Goal: Task Accomplishment & Management: Use online tool/utility

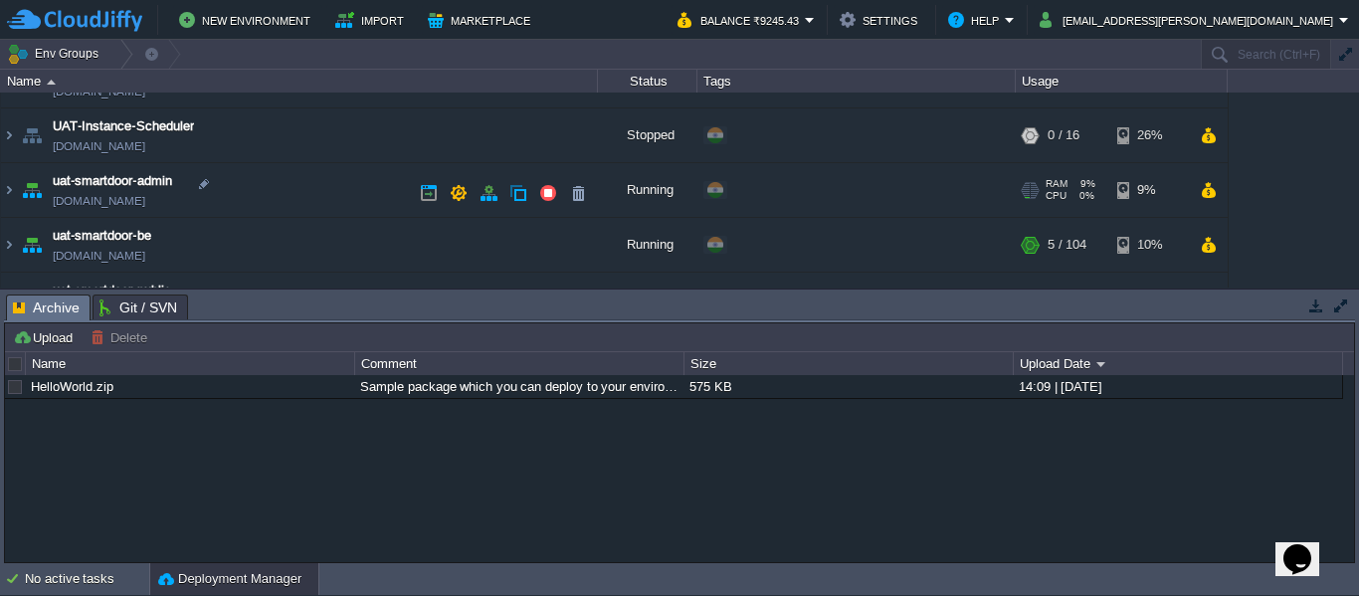
scroll to position [243, 0]
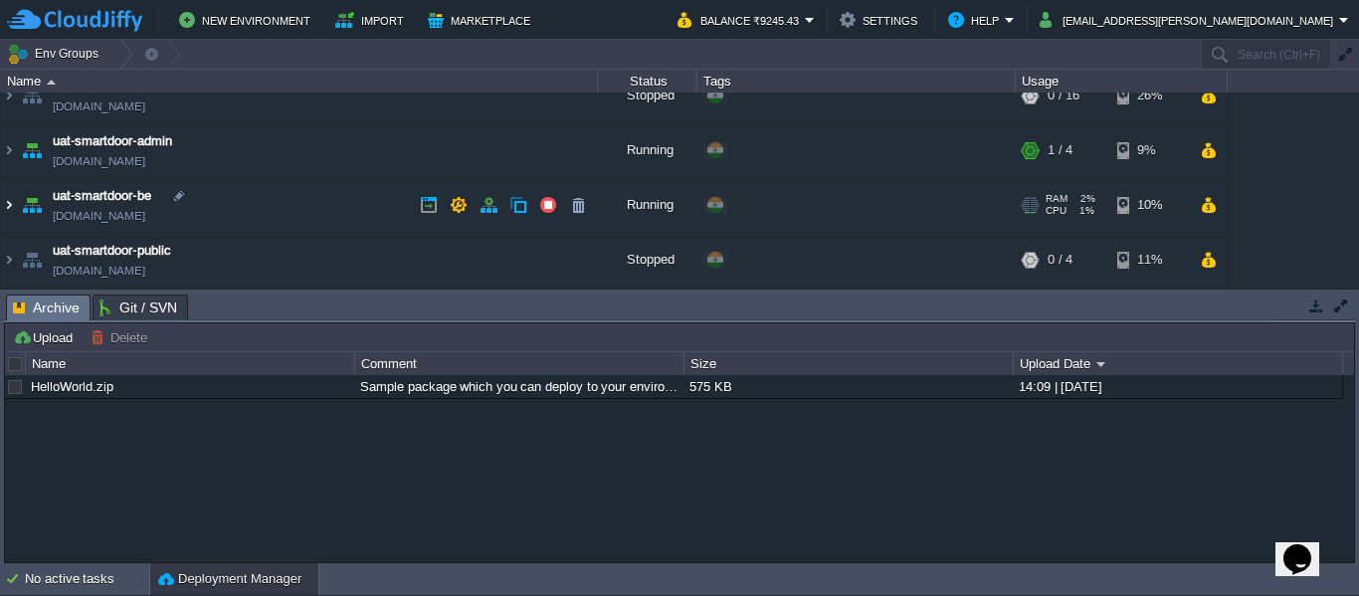
click at [5, 203] on img at bounding box center [9, 205] width 16 height 54
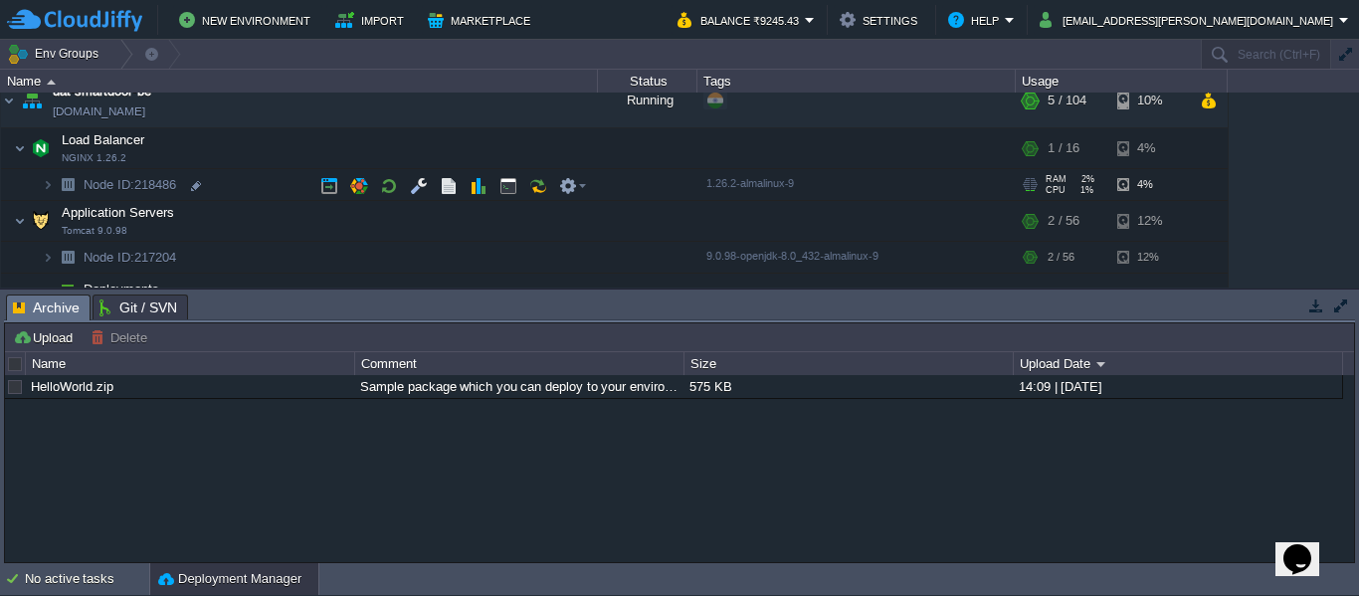
scroll to position [353, 0]
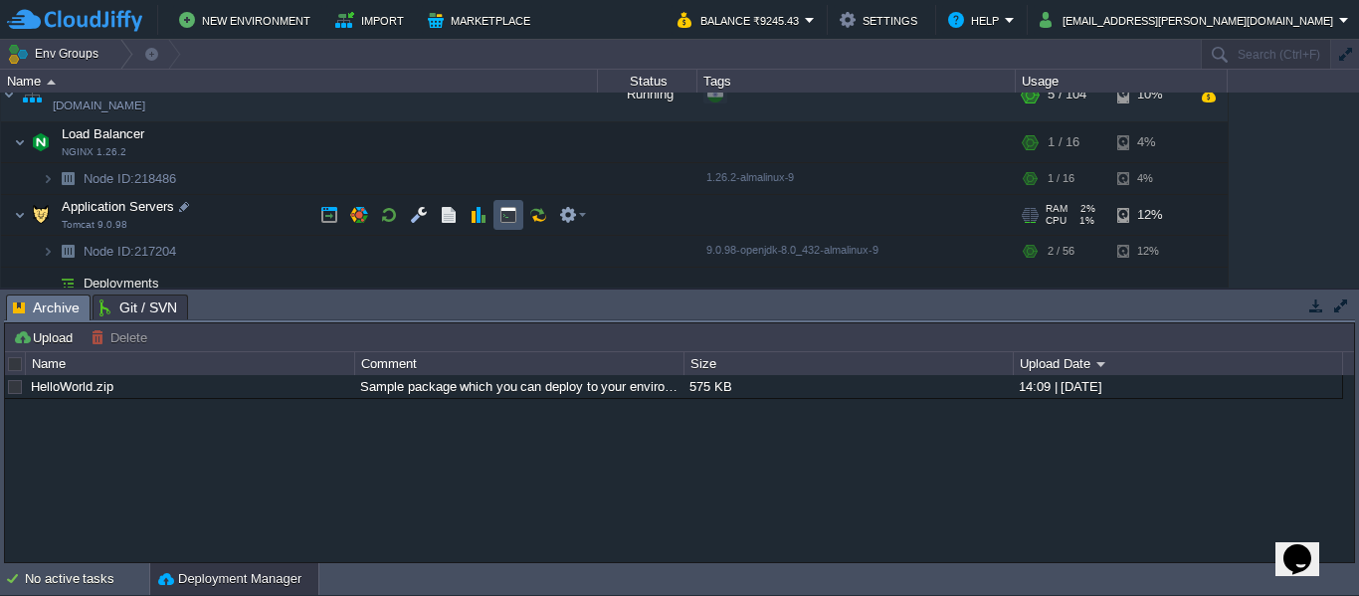
click at [505, 216] on button "button" at bounding box center [508, 215] width 18 height 18
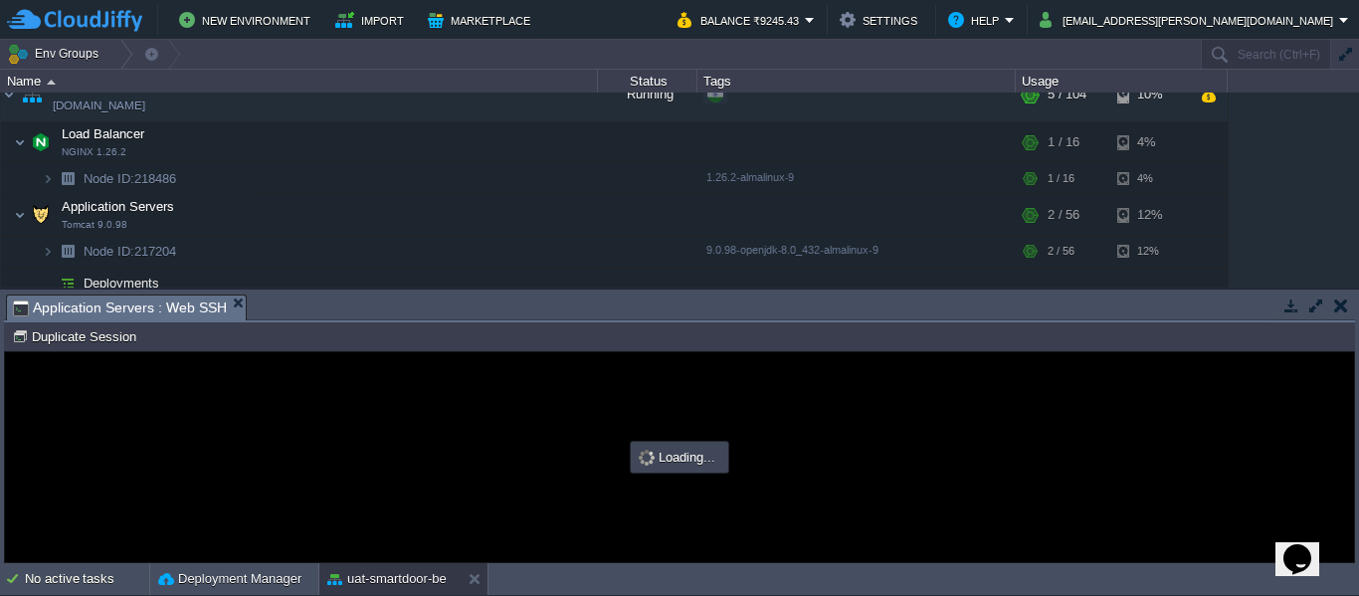
scroll to position [0, 0]
type input "#000000"
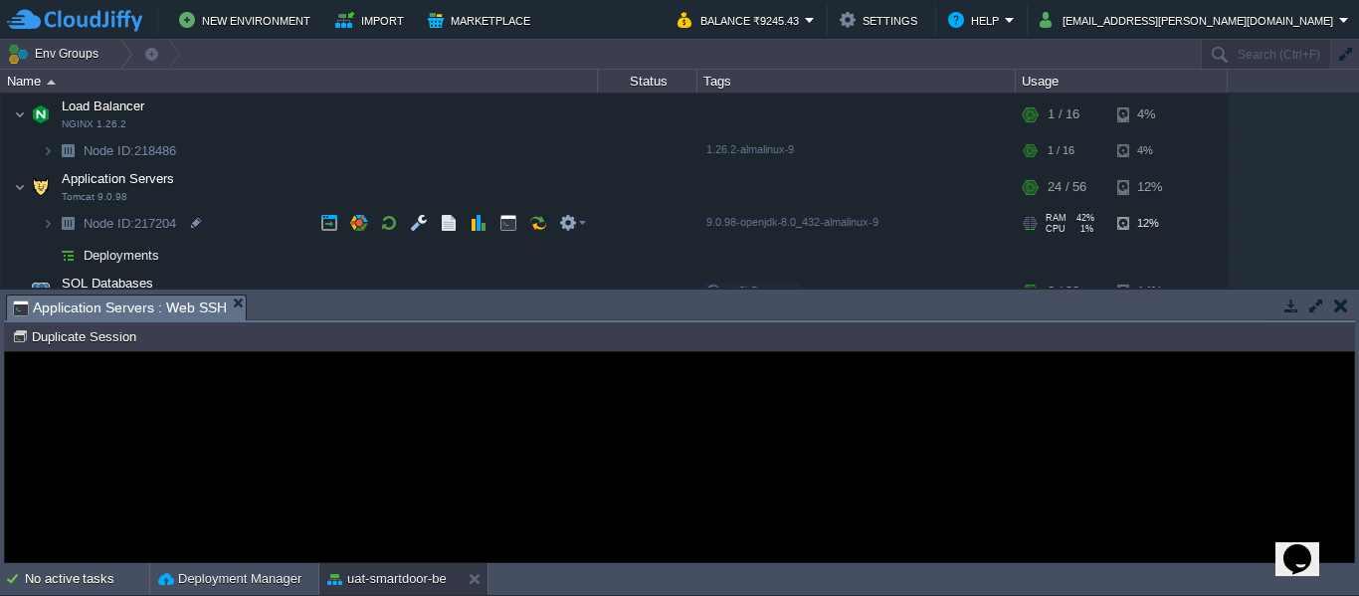
scroll to position [377, 0]
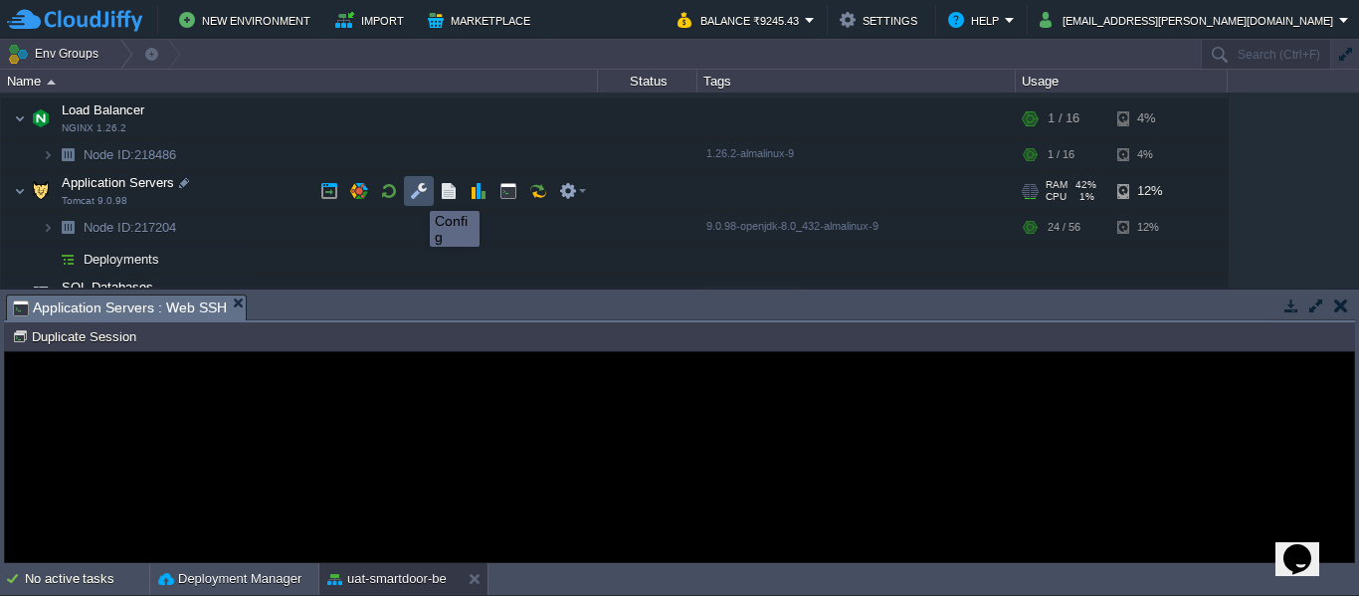
click at [415, 193] on button "button" at bounding box center [419, 191] width 18 height 18
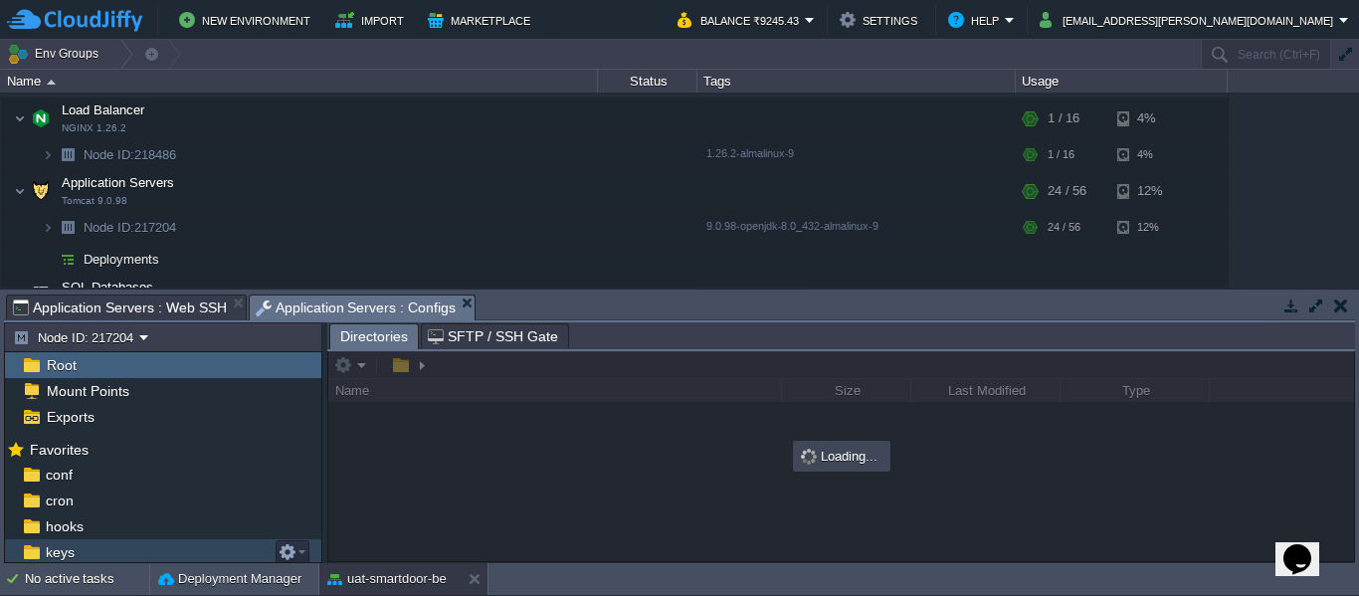
scroll to position [154, 0]
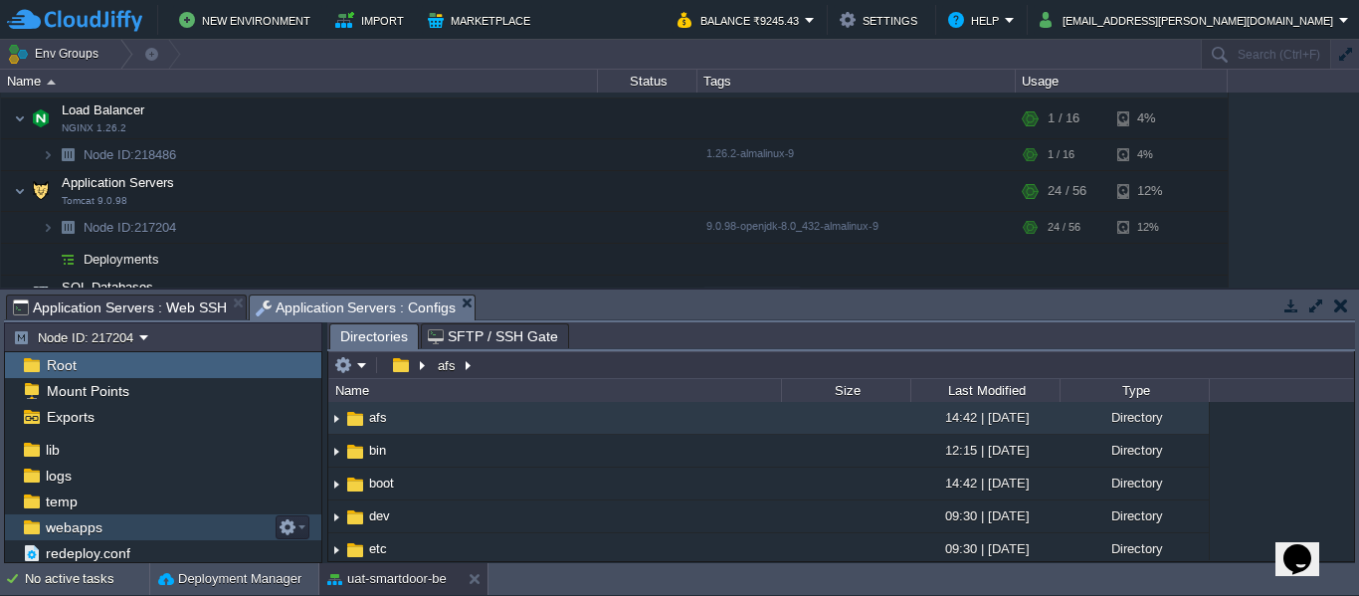
click at [92, 524] on span "webapps" at bounding box center [74, 527] width 64 height 18
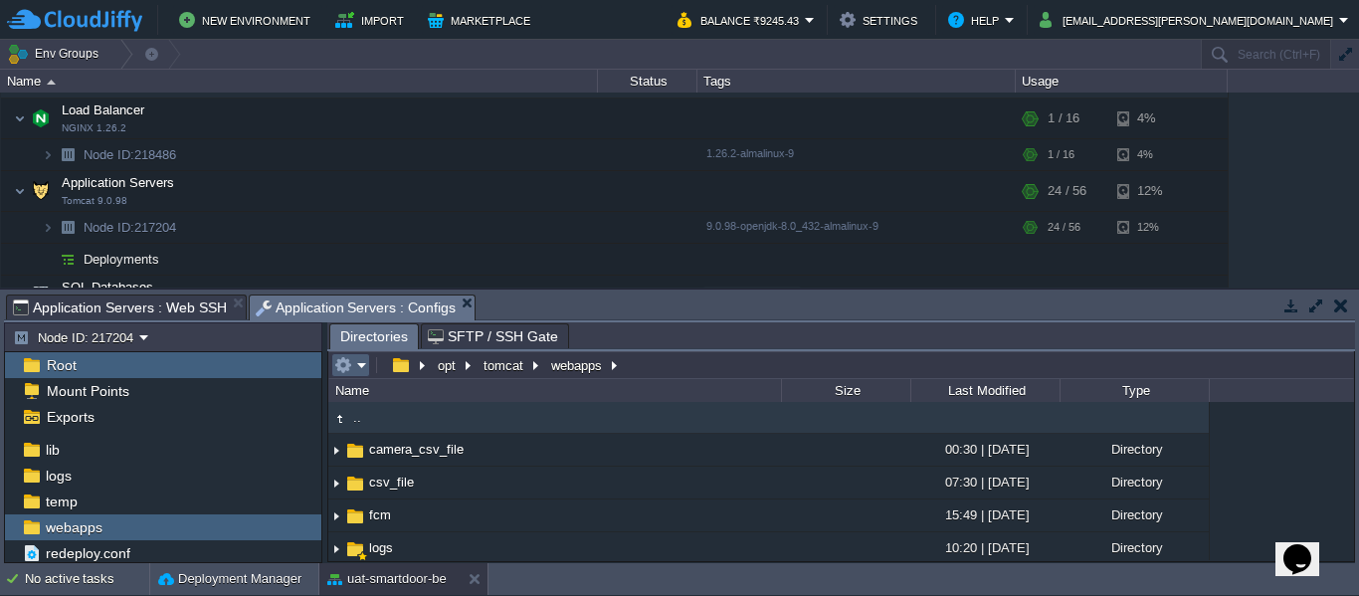
click at [360, 367] on em at bounding box center [350, 365] width 33 height 18
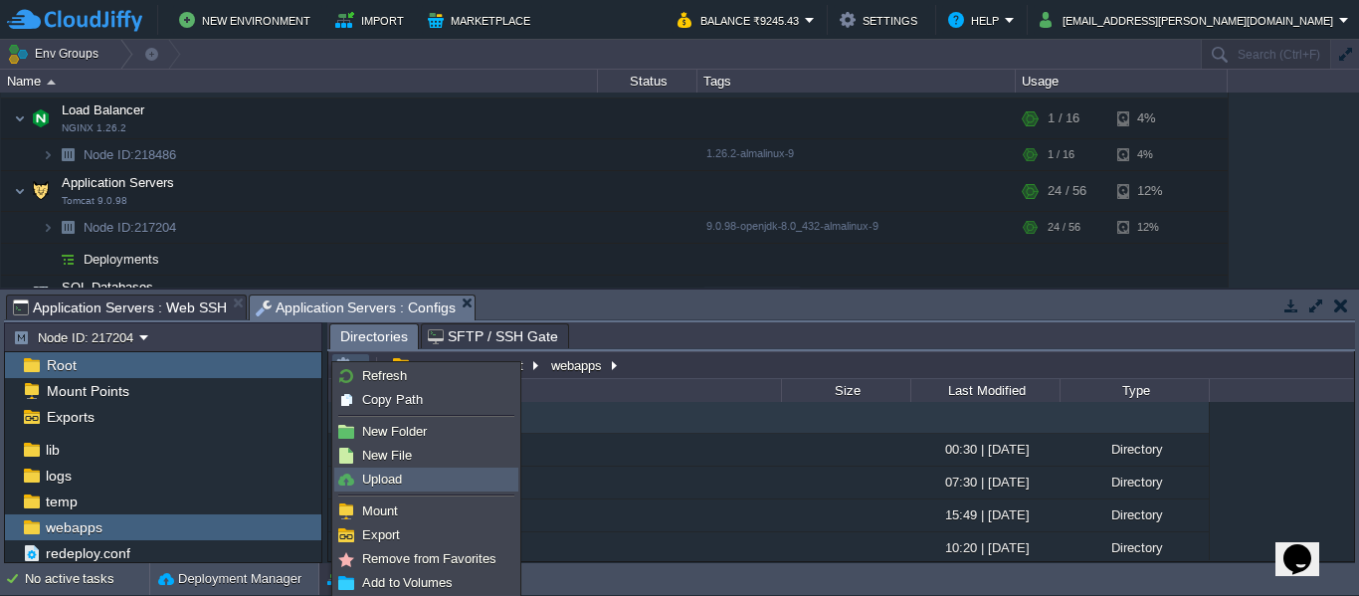
click at [381, 476] on span "Upload" at bounding box center [382, 478] width 40 height 15
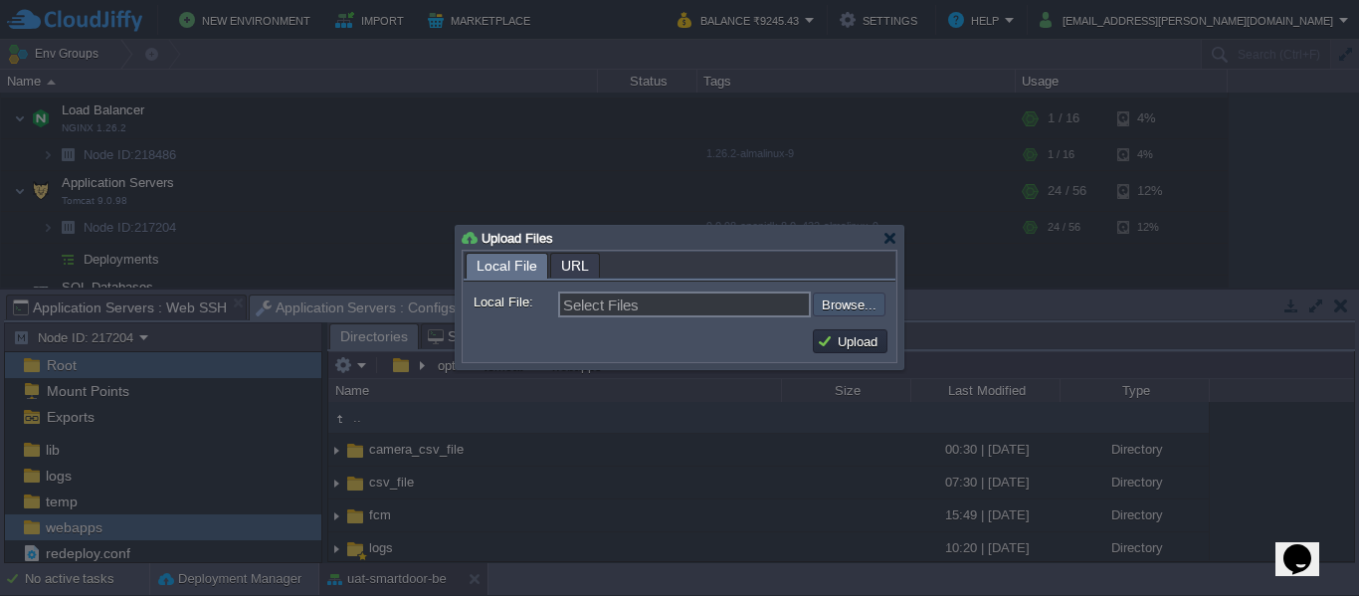
click at [846, 299] on input "file" at bounding box center [760, 304] width 252 height 24
type input "C:\fakepath\smartdoor-smartlockservice-1.1.1-SNAPSHOT.jar"
type input "smartdoor-smartlockservice-1.1.1-SNAPSHOT.jar"
click at [850, 343] on button "Upload" at bounding box center [850, 341] width 67 height 18
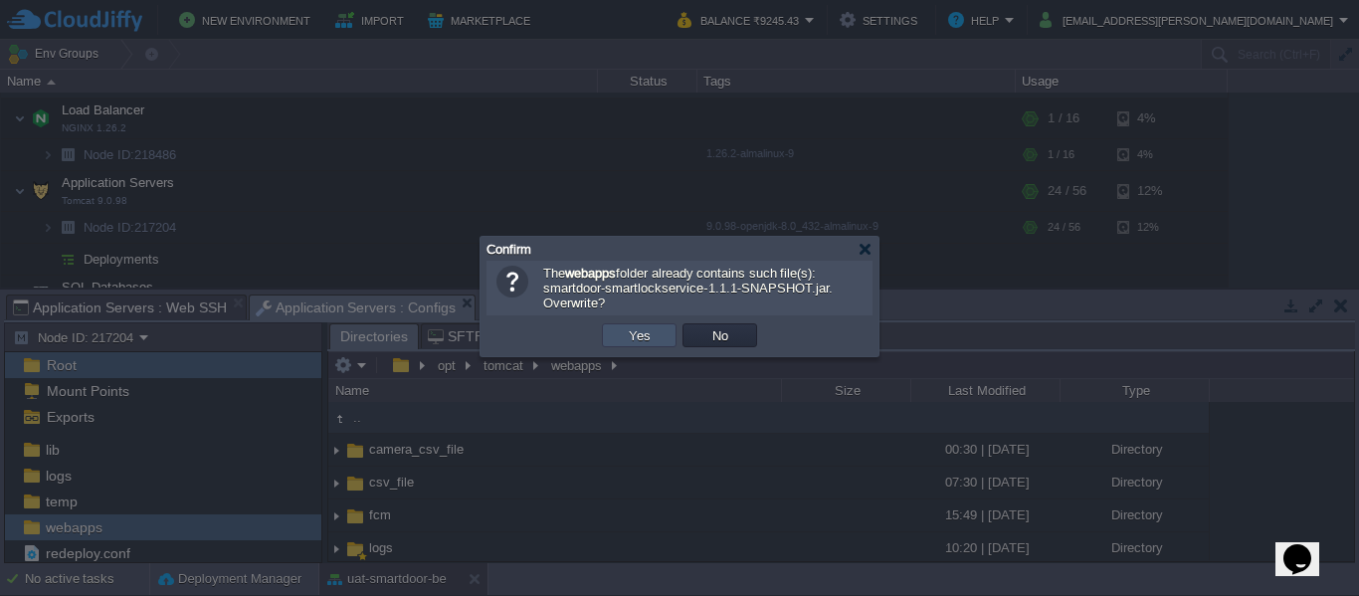
click at [641, 337] on button "Yes" at bounding box center [640, 335] width 34 height 18
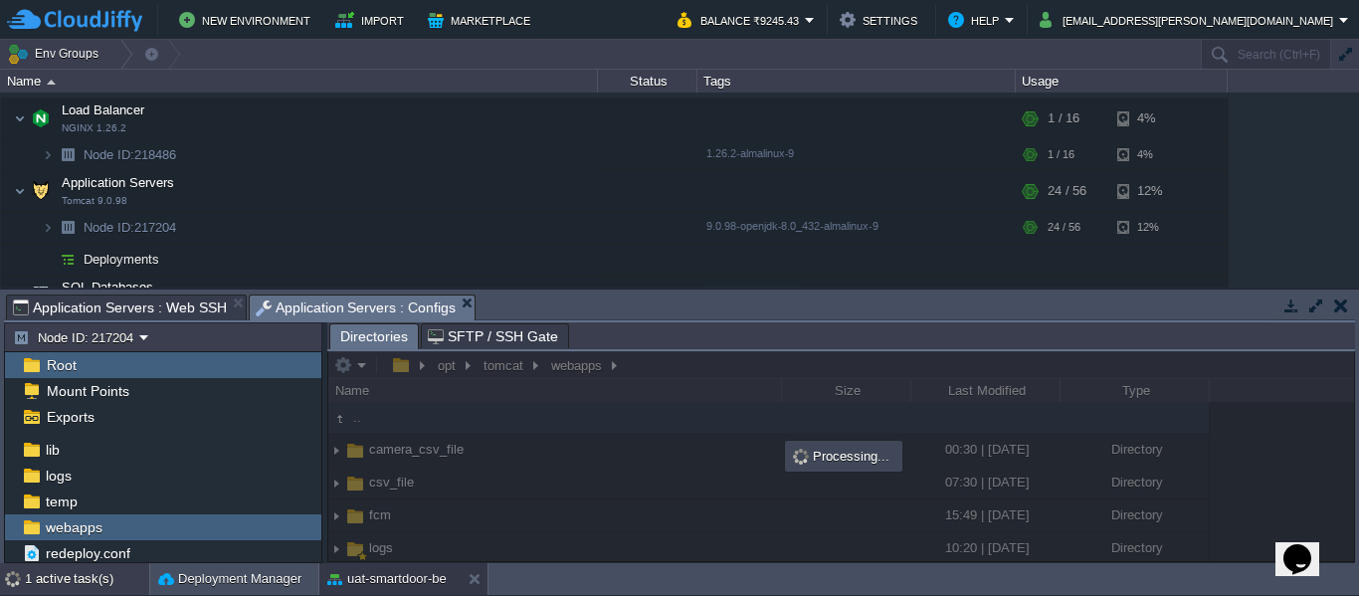
click at [90, 576] on div "1 active task(s)" at bounding box center [87, 579] width 124 height 32
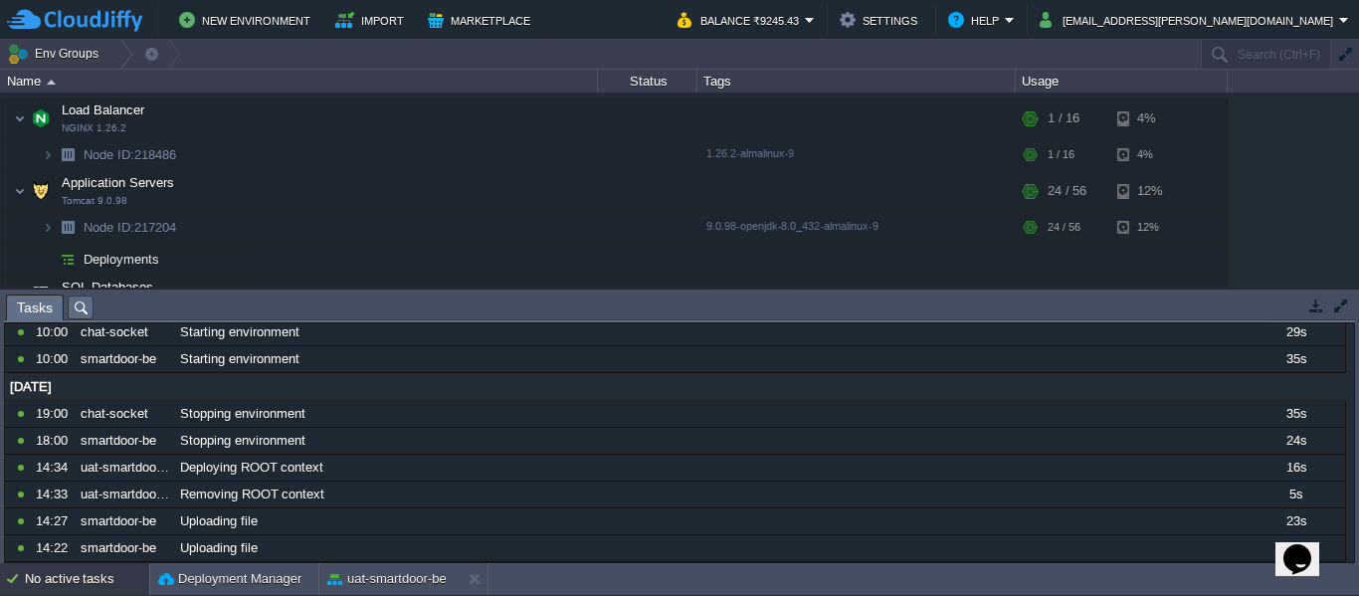
scroll to position [0, 0]
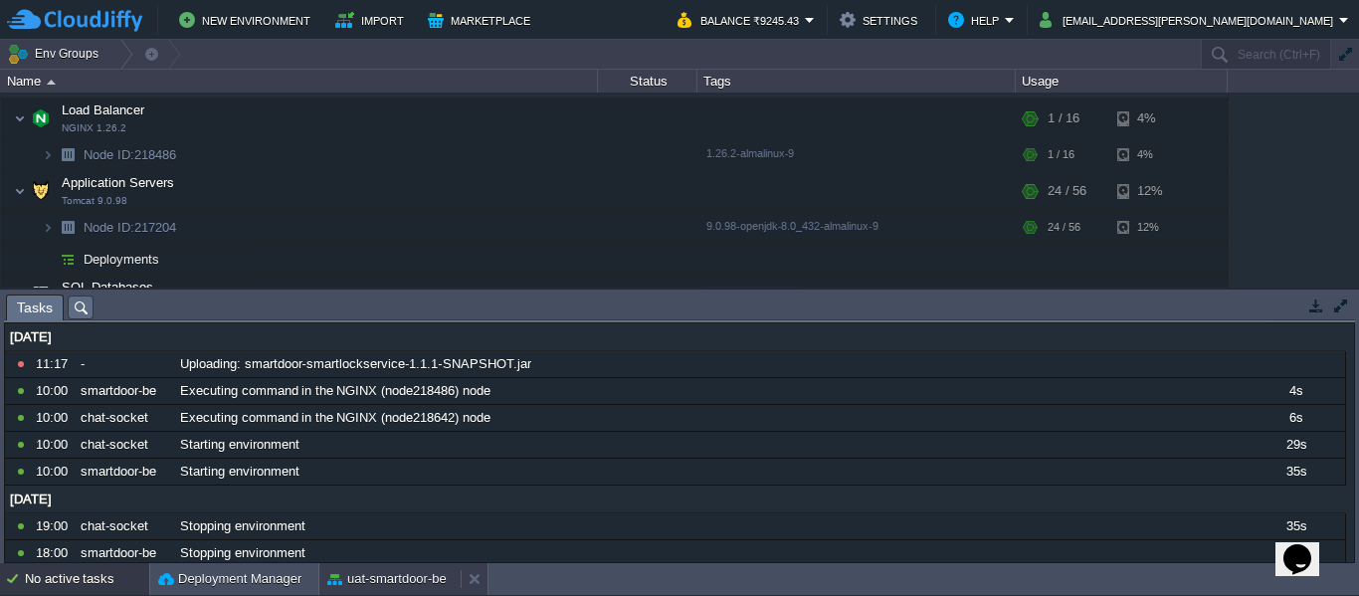
click at [365, 570] on button "uat-smartdoor-be" at bounding box center [386, 579] width 119 height 20
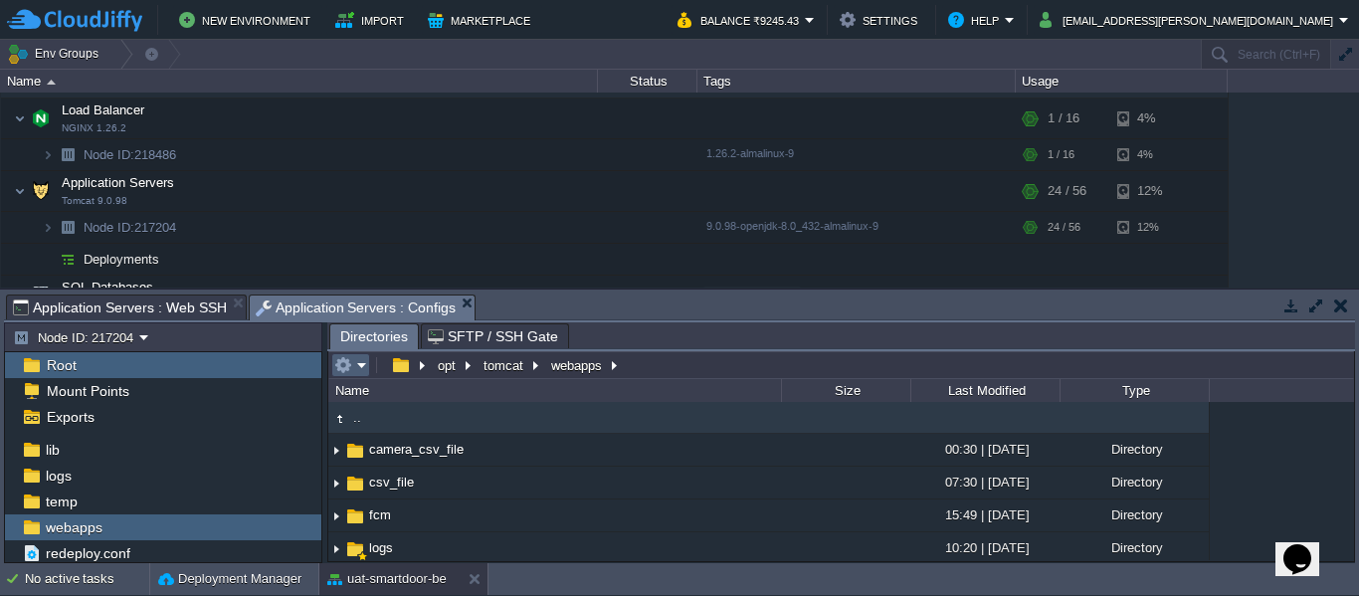
click at [365, 365] on em at bounding box center [350, 365] width 33 height 18
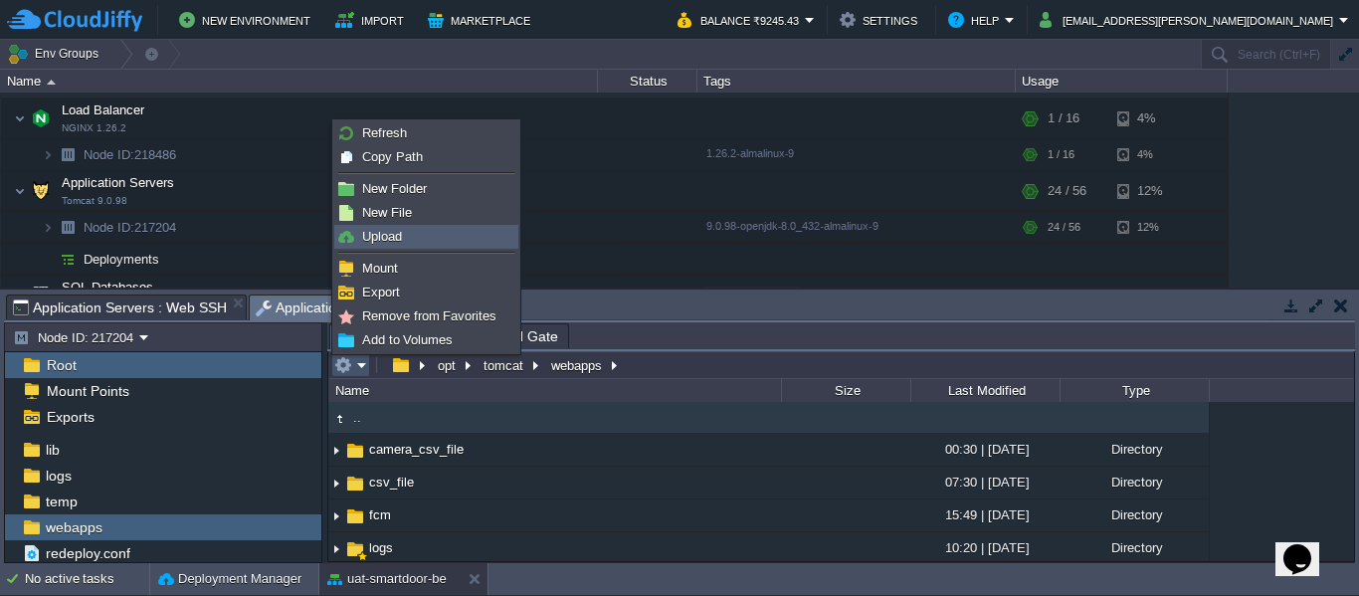
click at [395, 238] on span "Upload" at bounding box center [382, 236] width 40 height 15
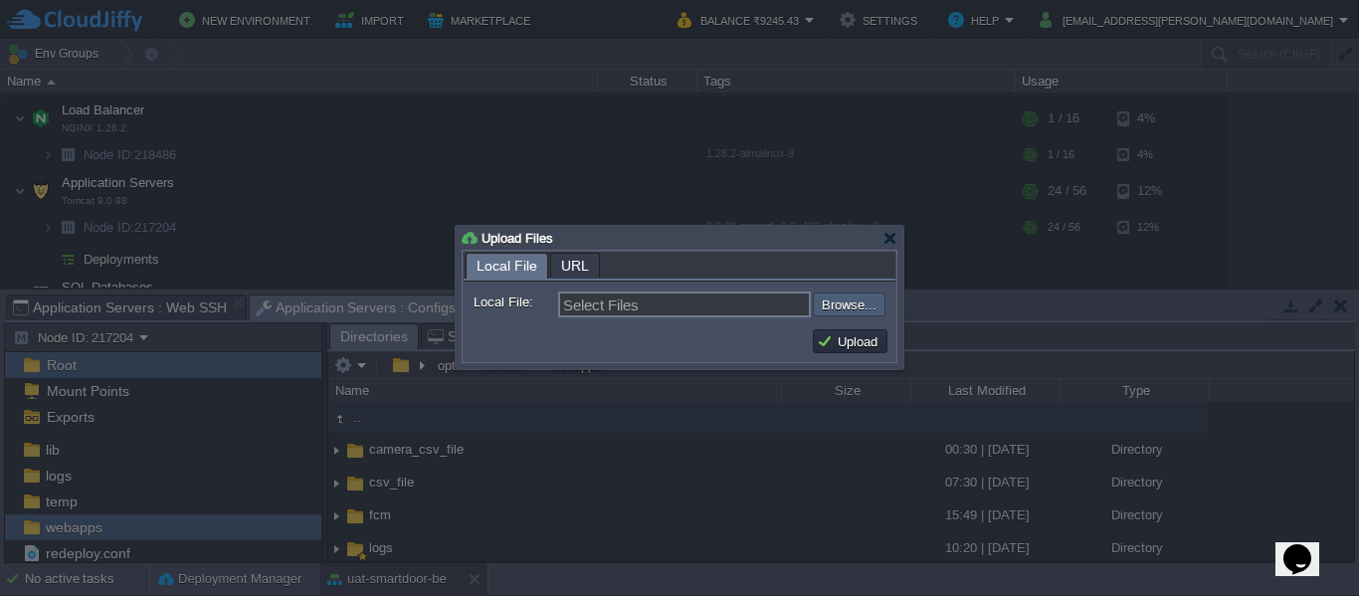
click at [833, 311] on input "file" at bounding box center [760, 304] width 252 height 24
type input "C:\fakepath\smartdoor-smartlockservice-1.1.1-SNAPSHOT.jar"
type input "smartdoor-smartlockservice-1.1.1-SNAPSHOT.jar"
click at [841, 344] on button "Upload" at bounding box center [850, 341] width 67 height 18
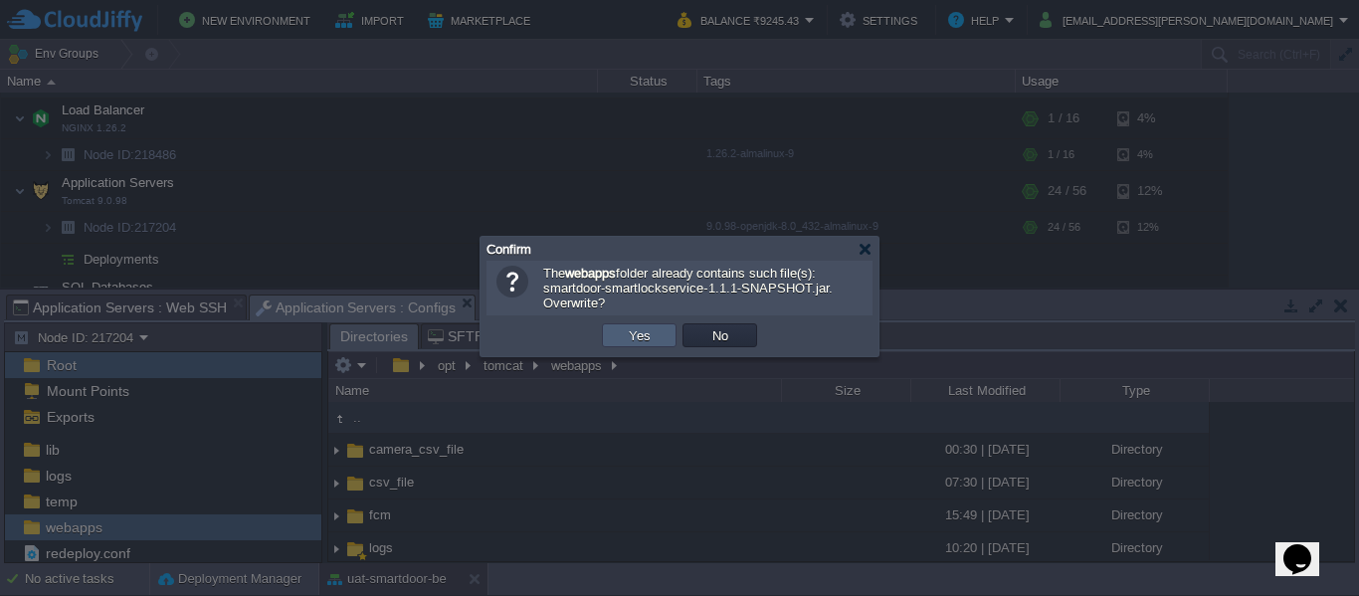
click at [608, 347] on td "Yes" at bounding box center [639, 335] width 75 height 24
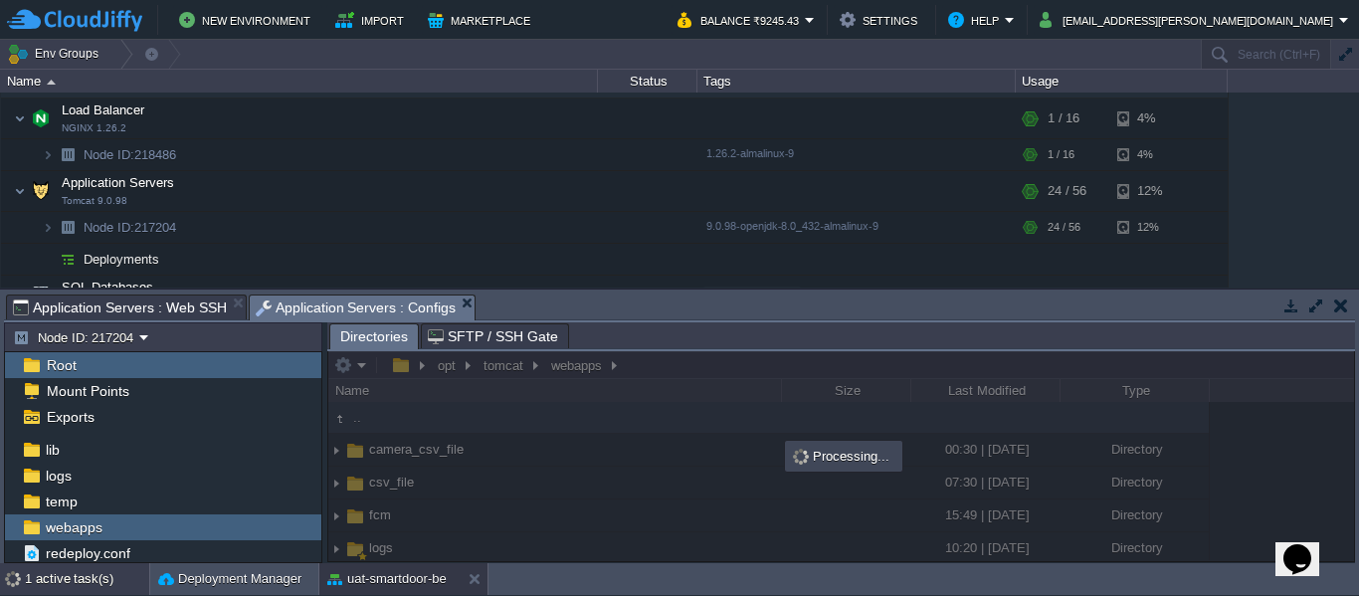
click at [84, 578] on div "1 active task(s)" at bounding box center [87, 579] width 124 height 32
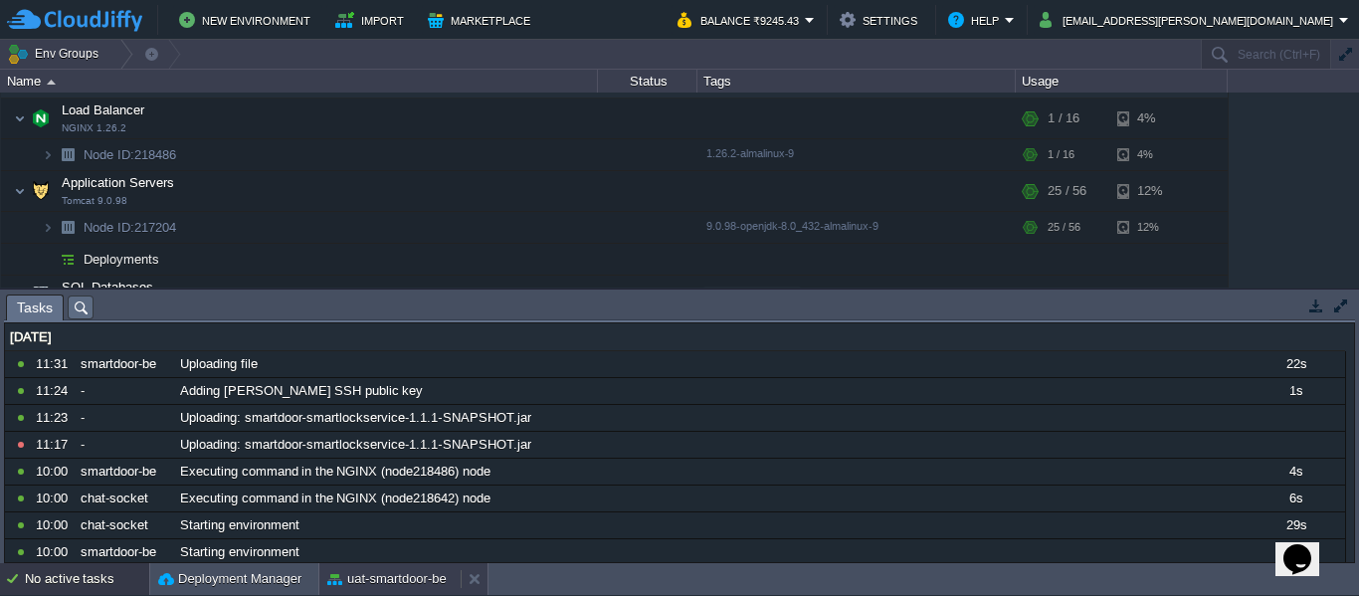
click at [347, 576] on button "uat-smartdoor-be" at bounding box center [386, 579] width 119 height 20
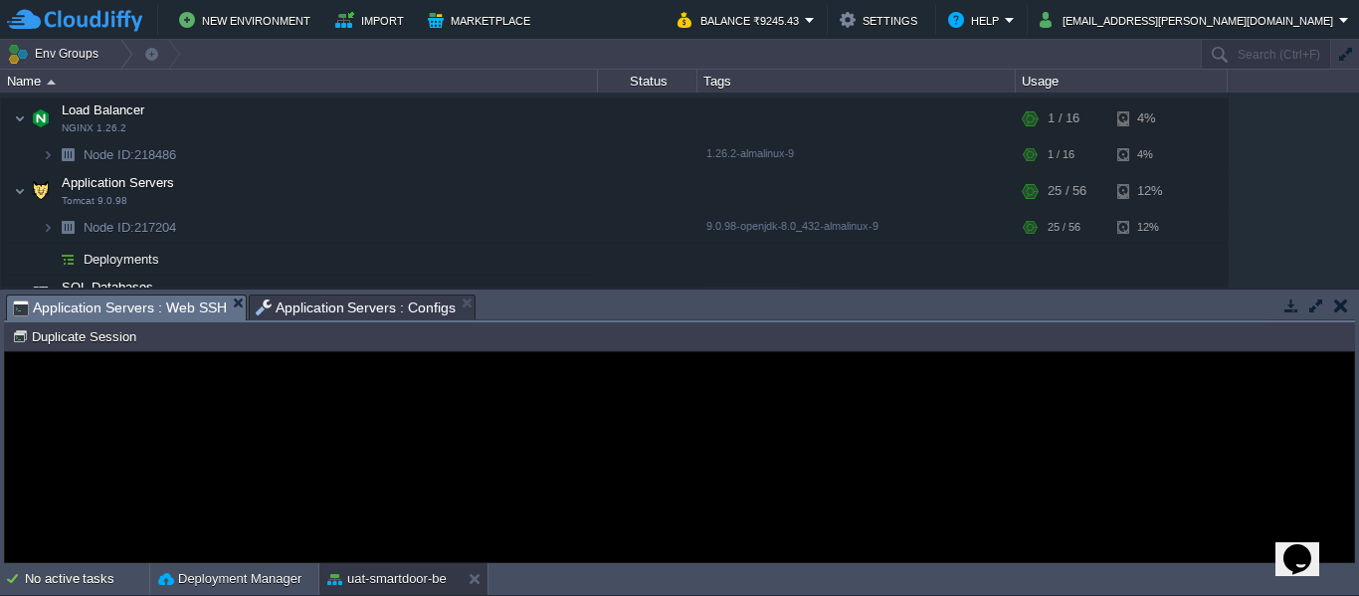
click at [156, 299] on span "Application Servers : Web SSH" at bounding box center [120, 307] width 214 height 25
click at [521, 444] on div "Error An error has occurred and this action cannot be completed. If the problem…" at bounding box center [679, 457] width 477 height 162
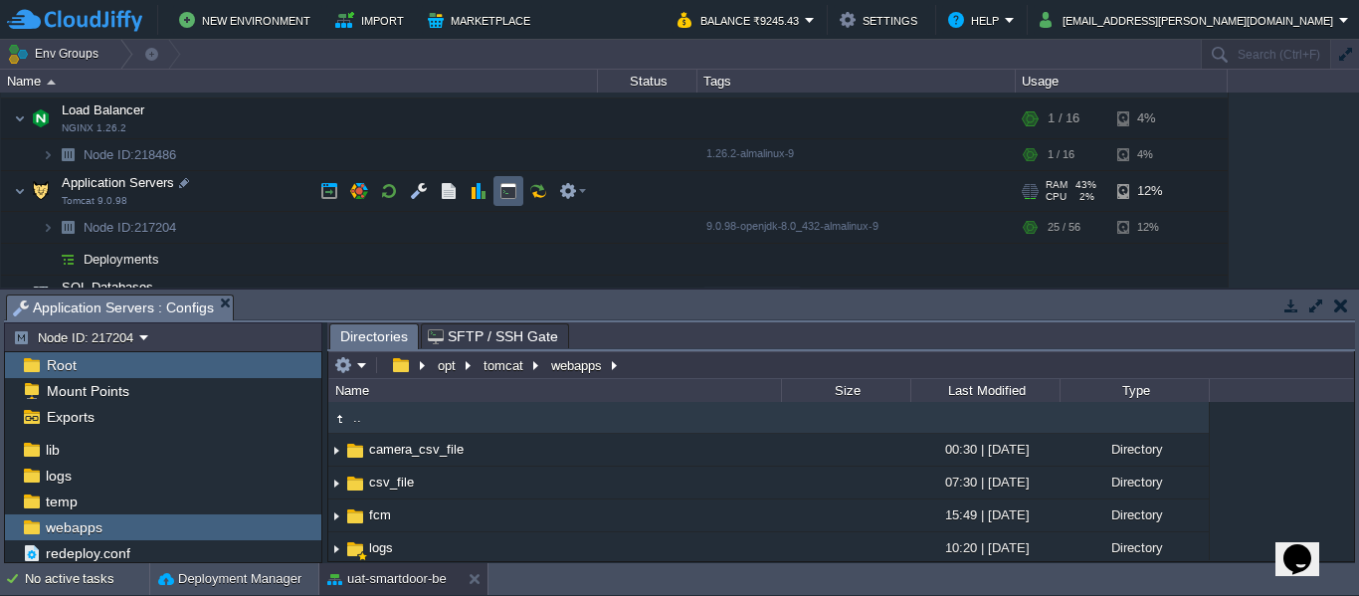
click at [498, 186] on td at bounding box center [508, 191] width 30 height 30
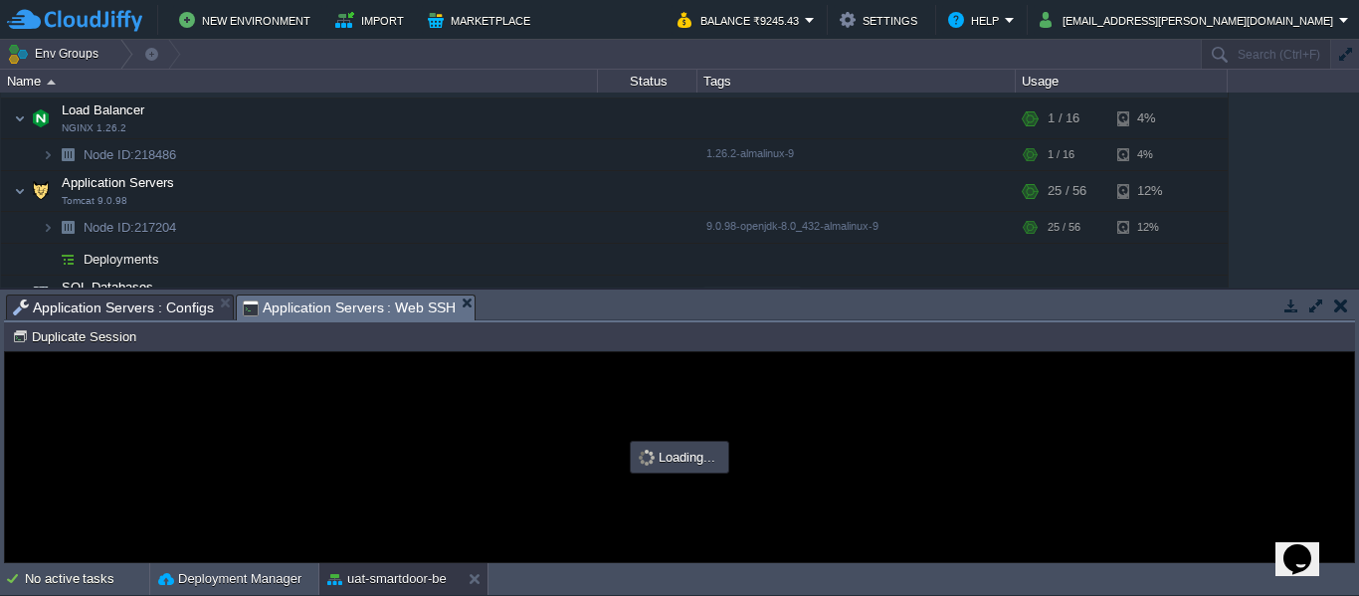
type input "#000000"
